Goal: Information Seeking & Learning: Learn about a topic

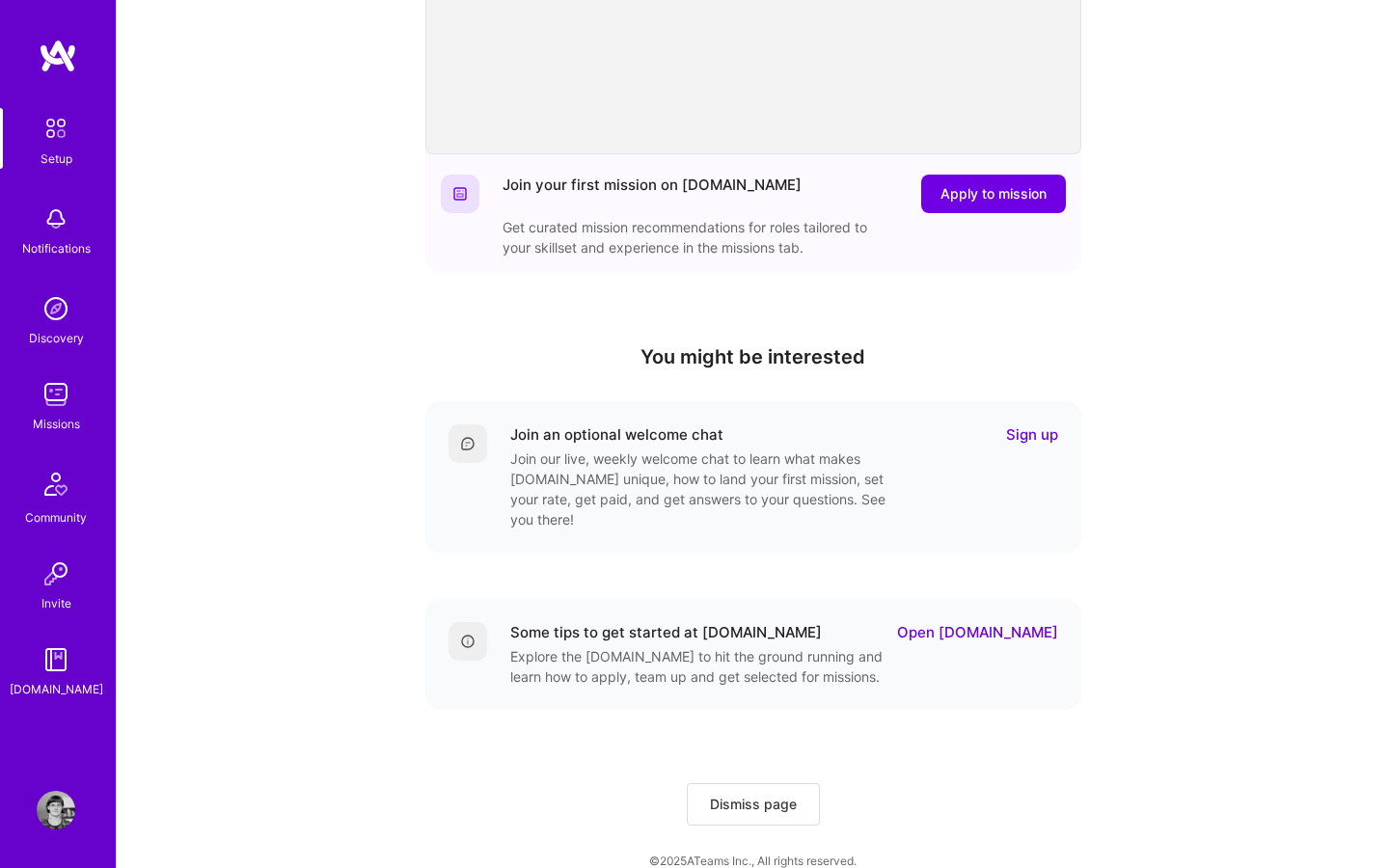
scroll to position [381, 0]
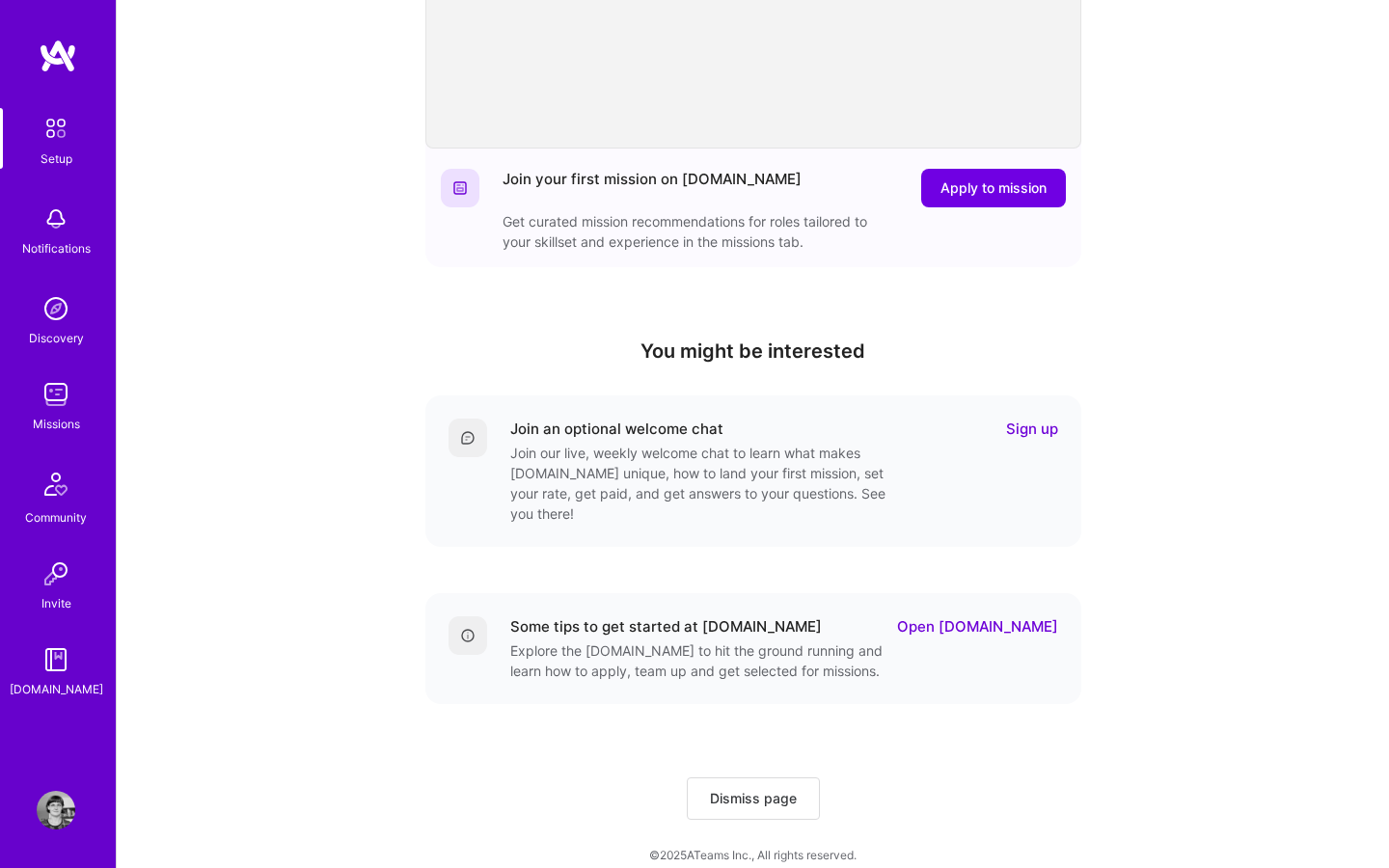
click at [1006, 616] on link "Open [DOMAIN_NAME]" at bounding box center [978, 626] width 161 height 20
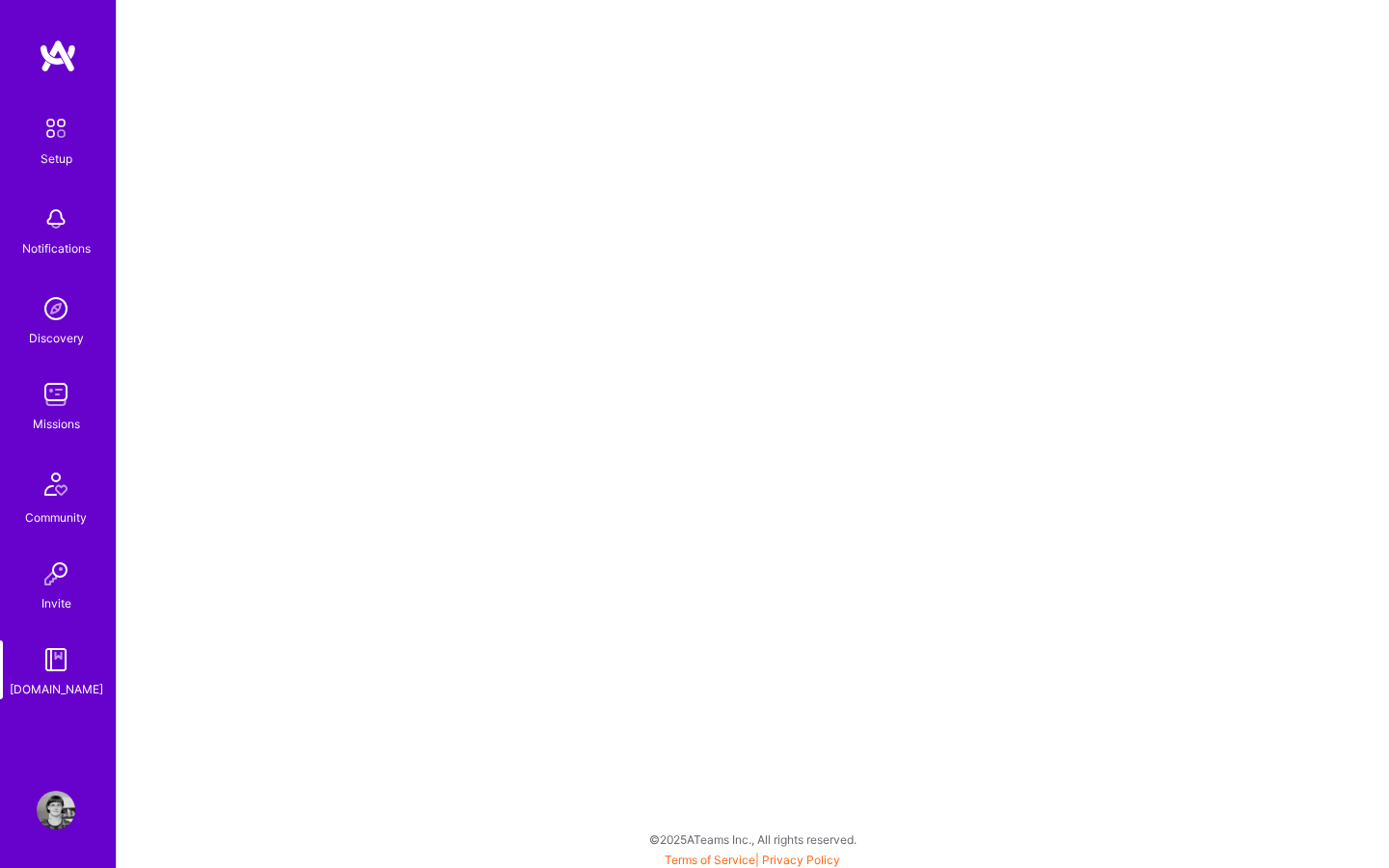
click at [60, 402] on img at bounding box center [56, 395] width 39 height 39
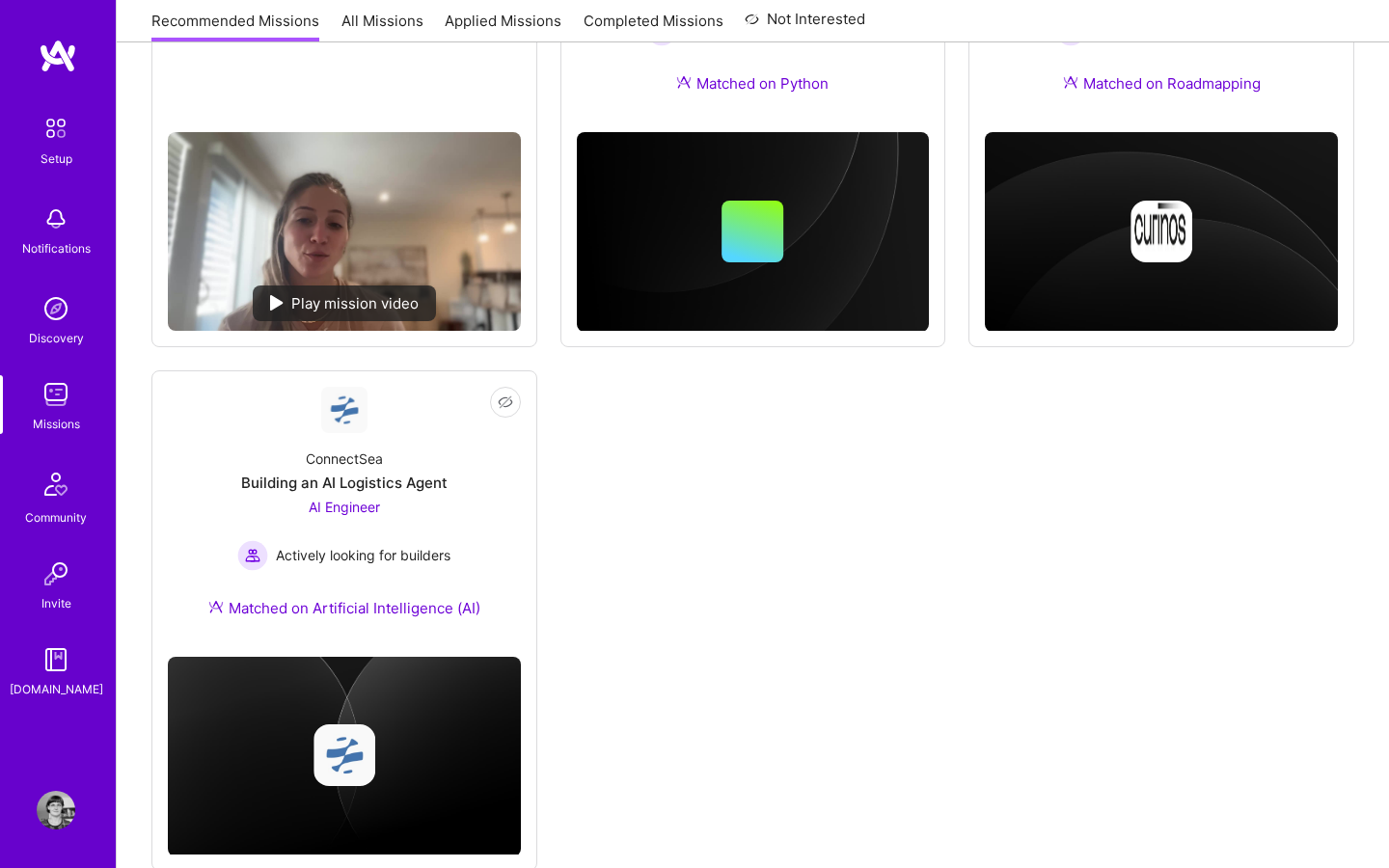
scroll to position [1073, 0]
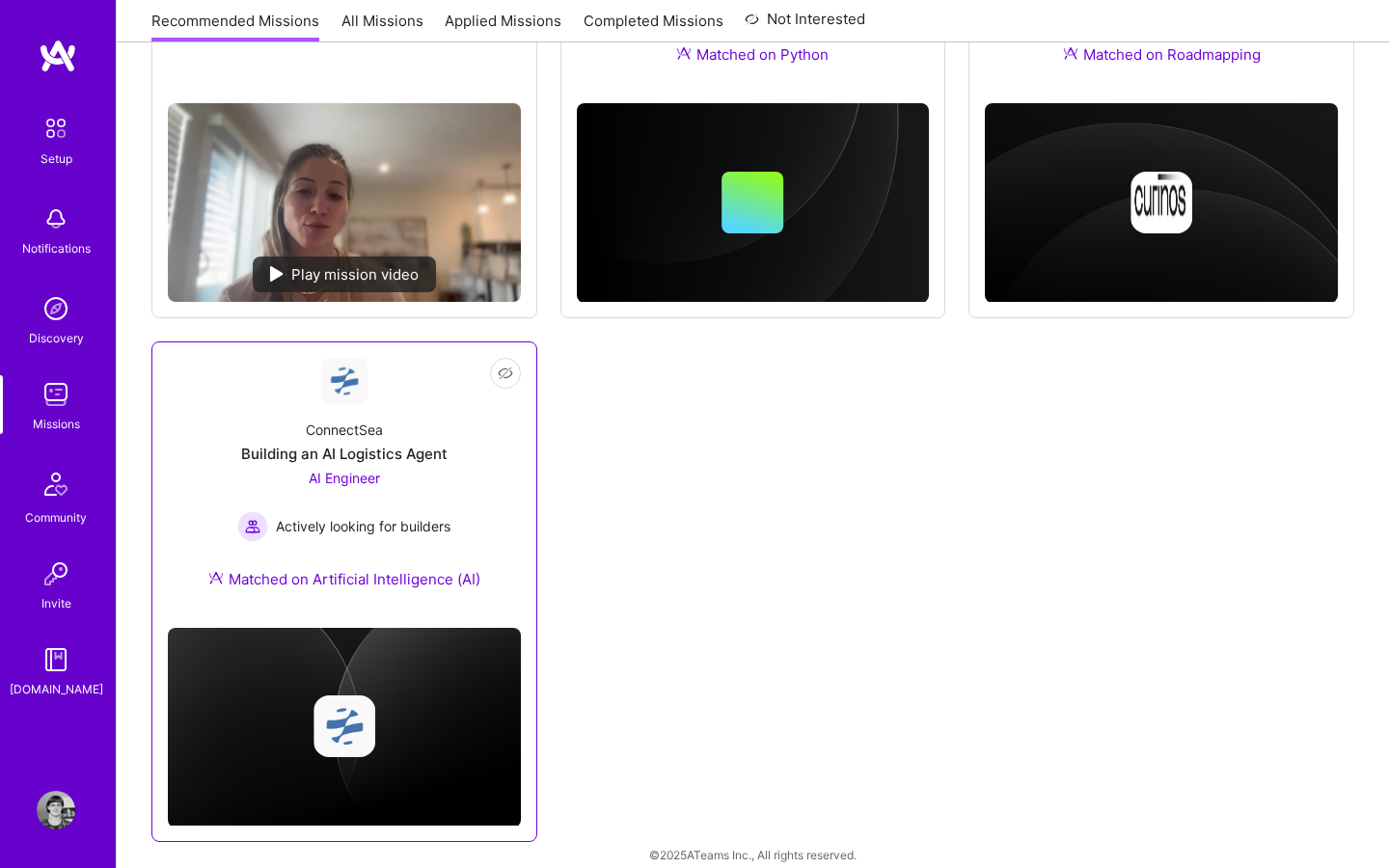
click at [437, 474] on div "AI Engineer Actively looking for builders" at bounding box center [344, 504] width 213 height 75
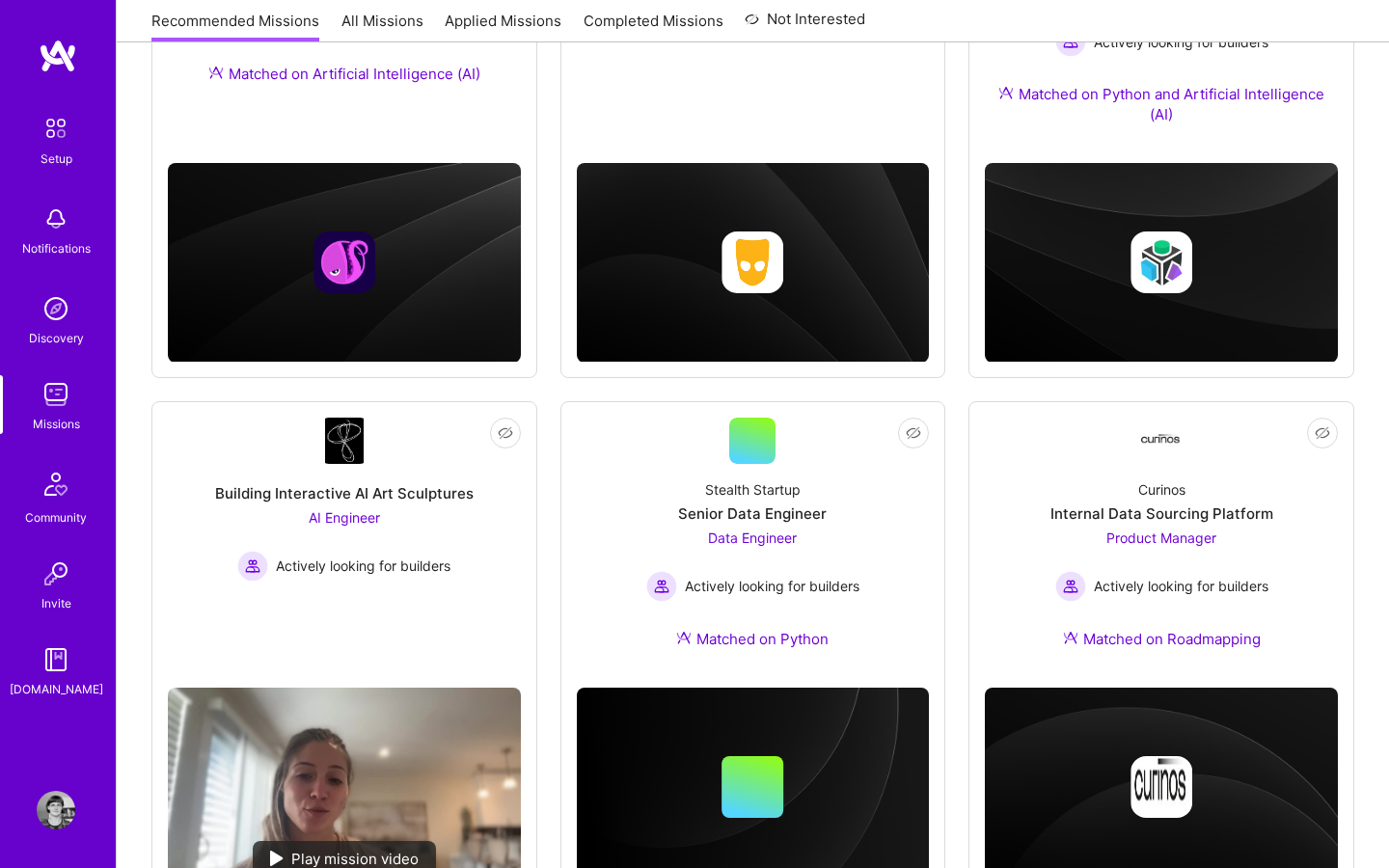
scroll to position [607, 0]
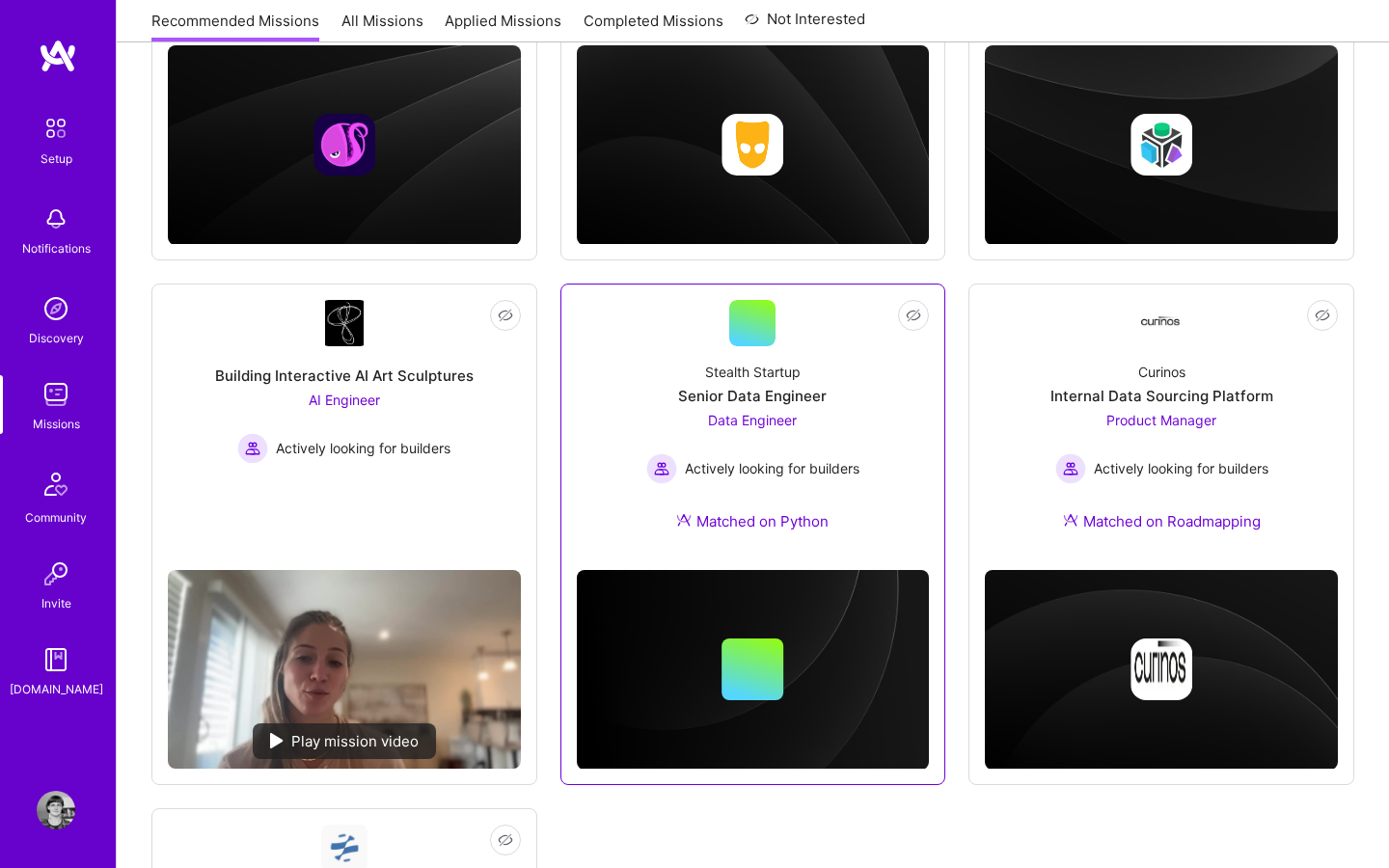
click at [790, 395] on div "Senior Data Engineer" at bounding box center [751, 396] width 148 height 20
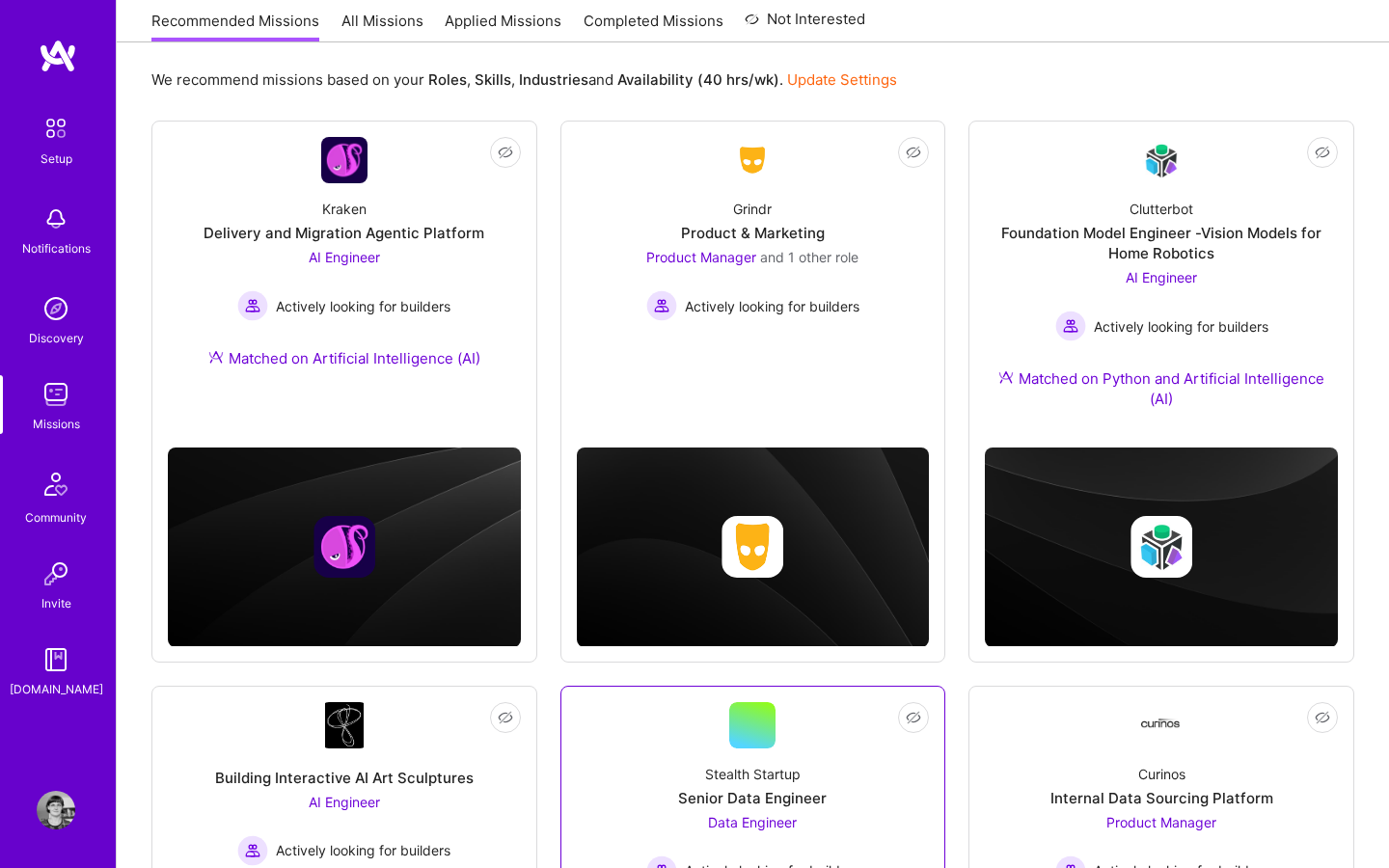
scroll to position [193, 0]
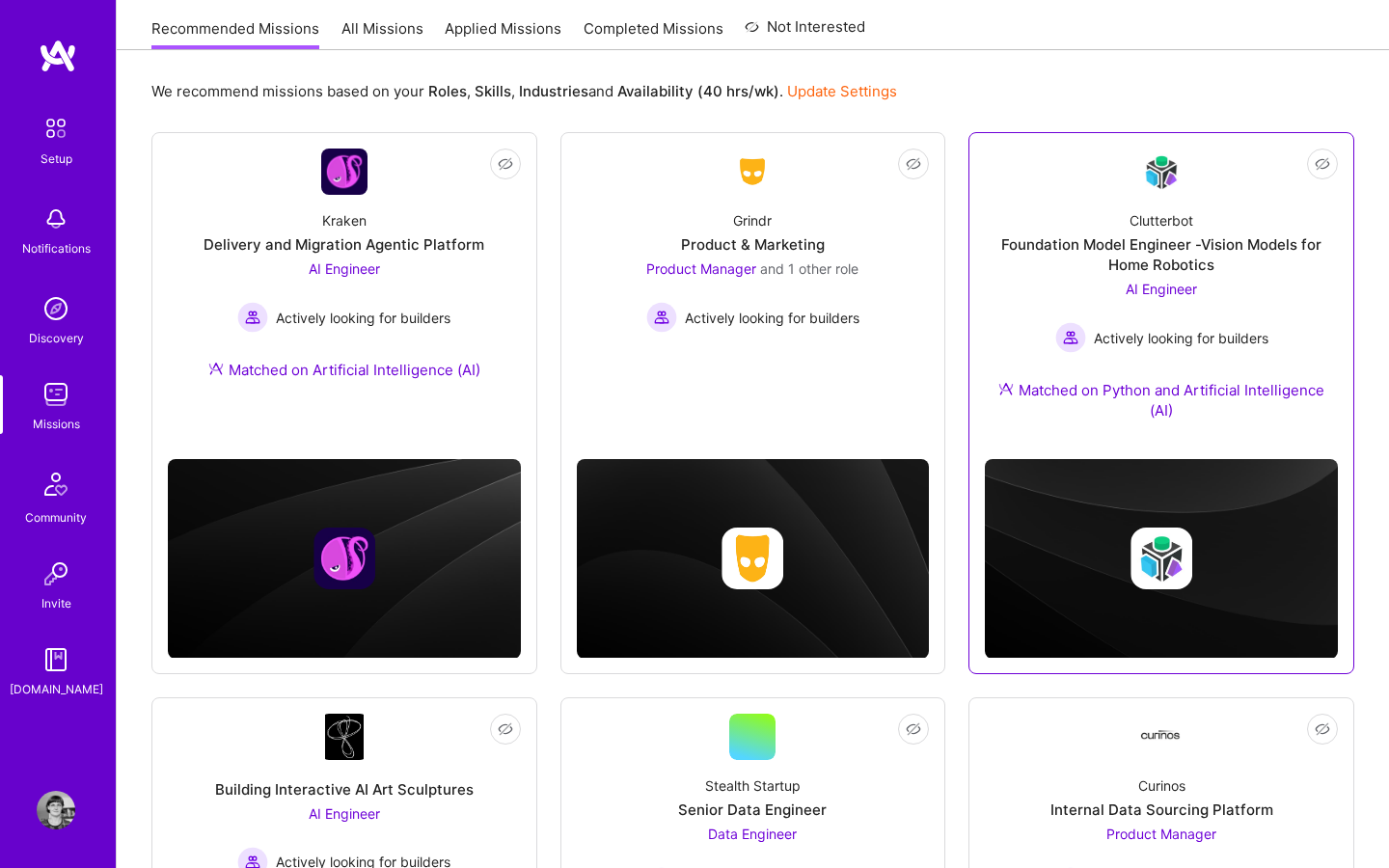
click at [1138, 490] on img at bounding box center [1161, 558] width 353 height 199
click at [1140, 211] on div "Clutterbot" at bounding box center [1162, 220] width 64 height 20
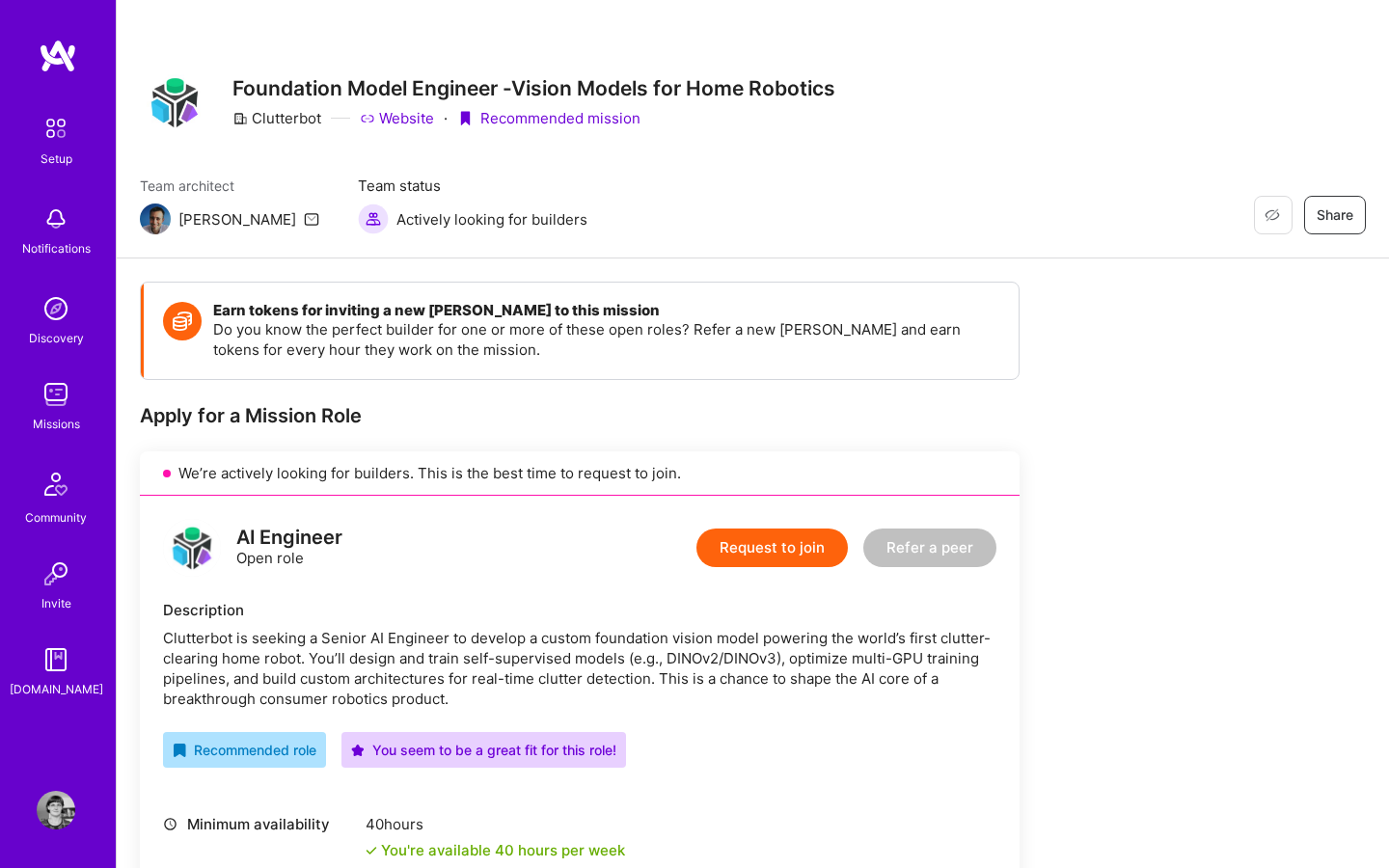
click at [65, 407] on img at bounding box center [56, 395] width 39 height 39
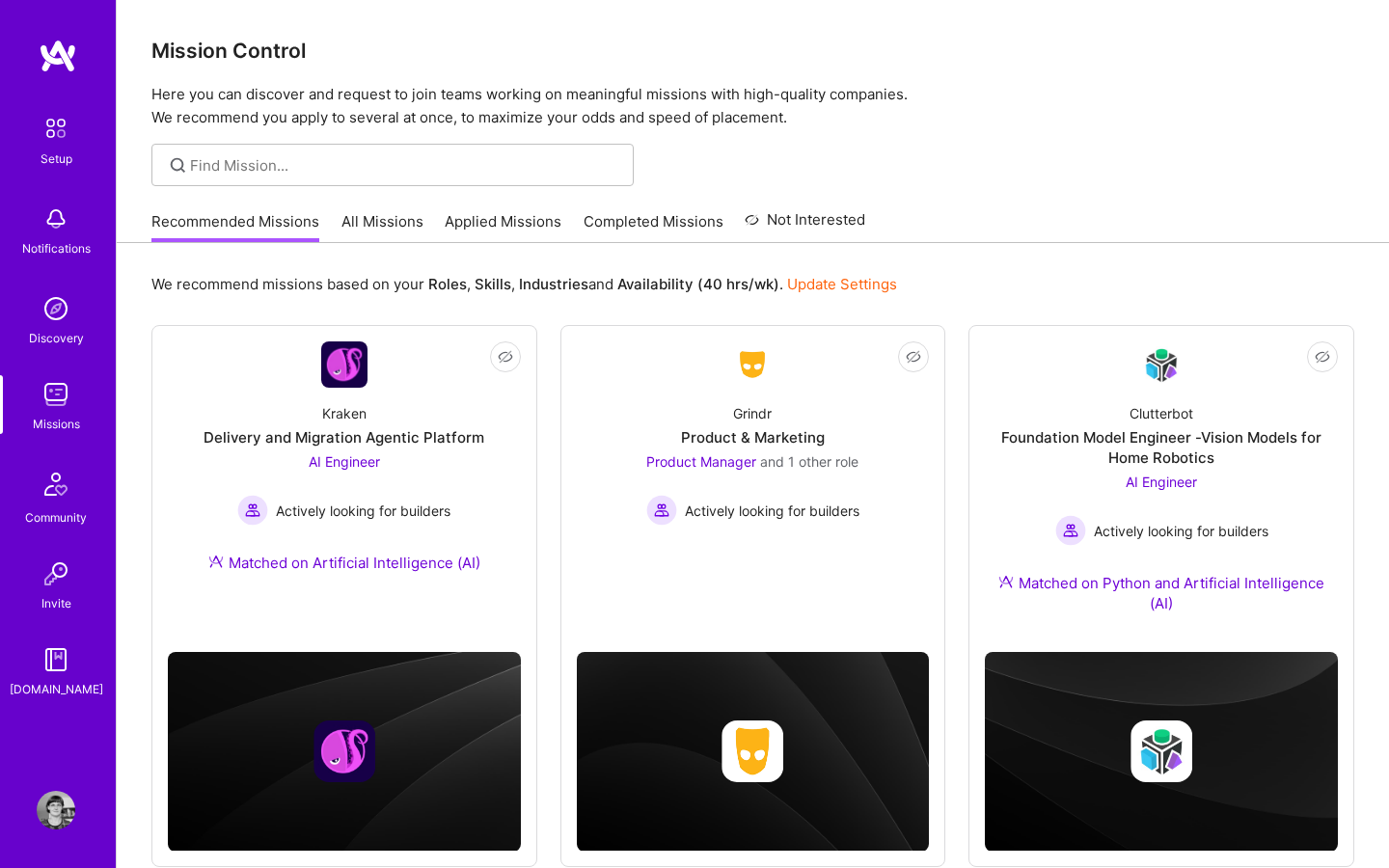
click at [498, 226] on link "Applied Missions" at bounding box center [502, 226] width 117 height 32
